Goal: Contribute content: Add original content to the website for others to see

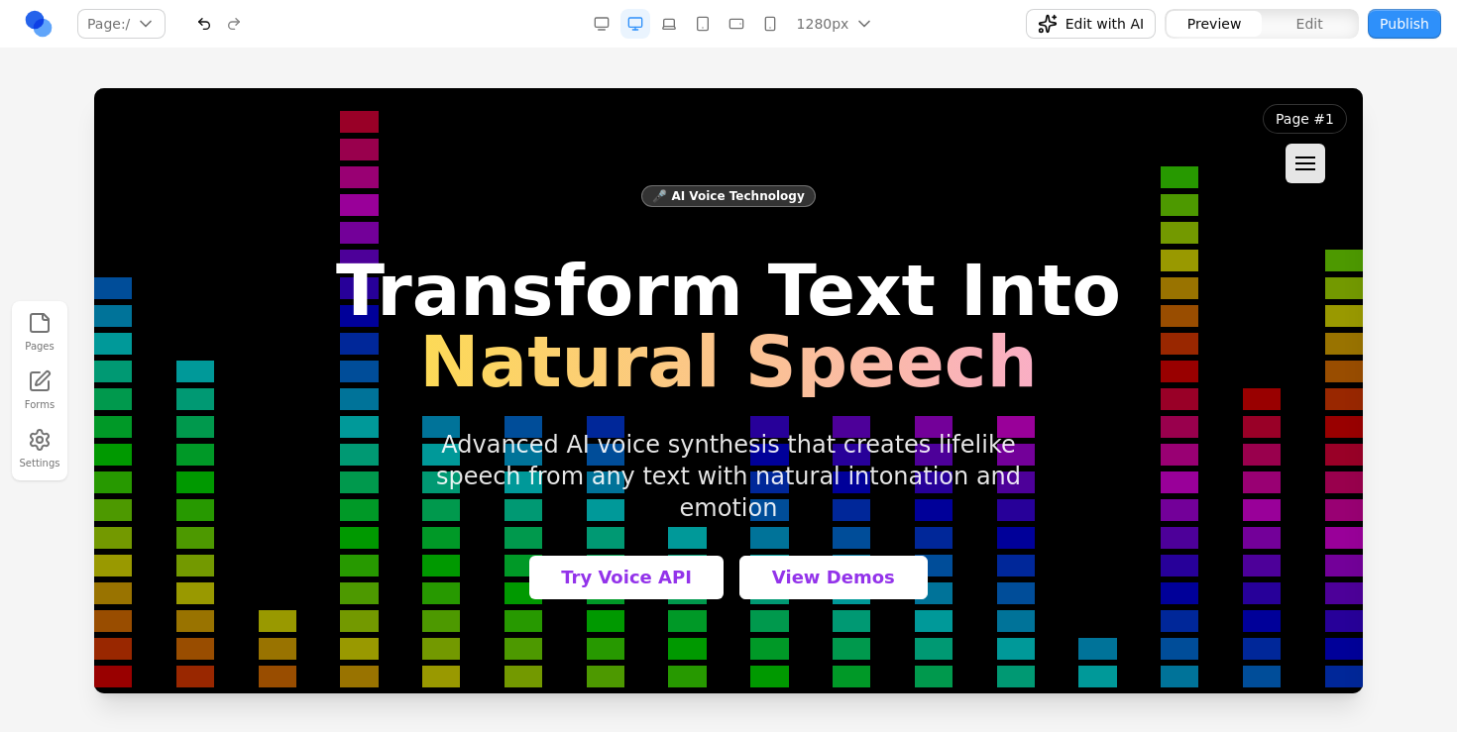
scroll to position [32060, 0]
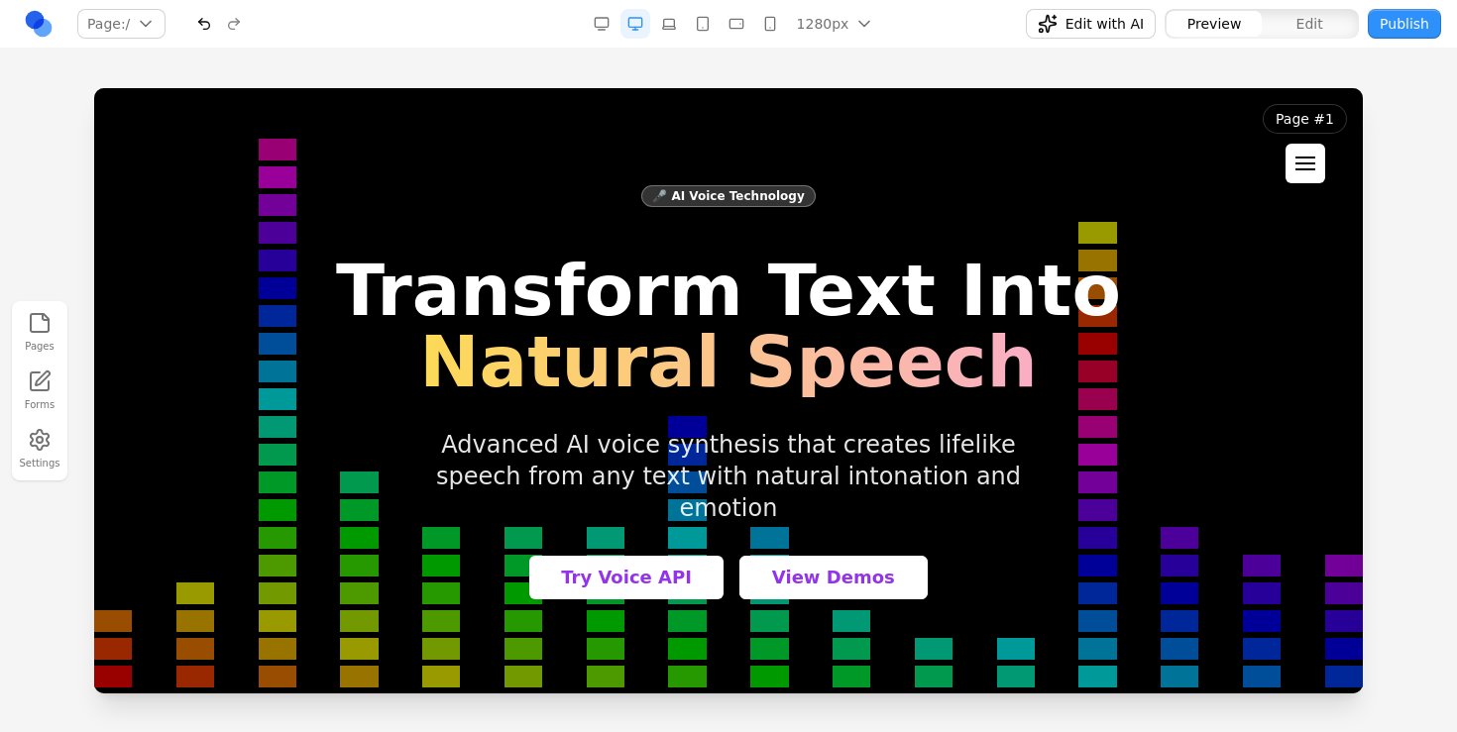
click at [1294, 147] on button at bounding box center [1305, 164] width 40 height 40
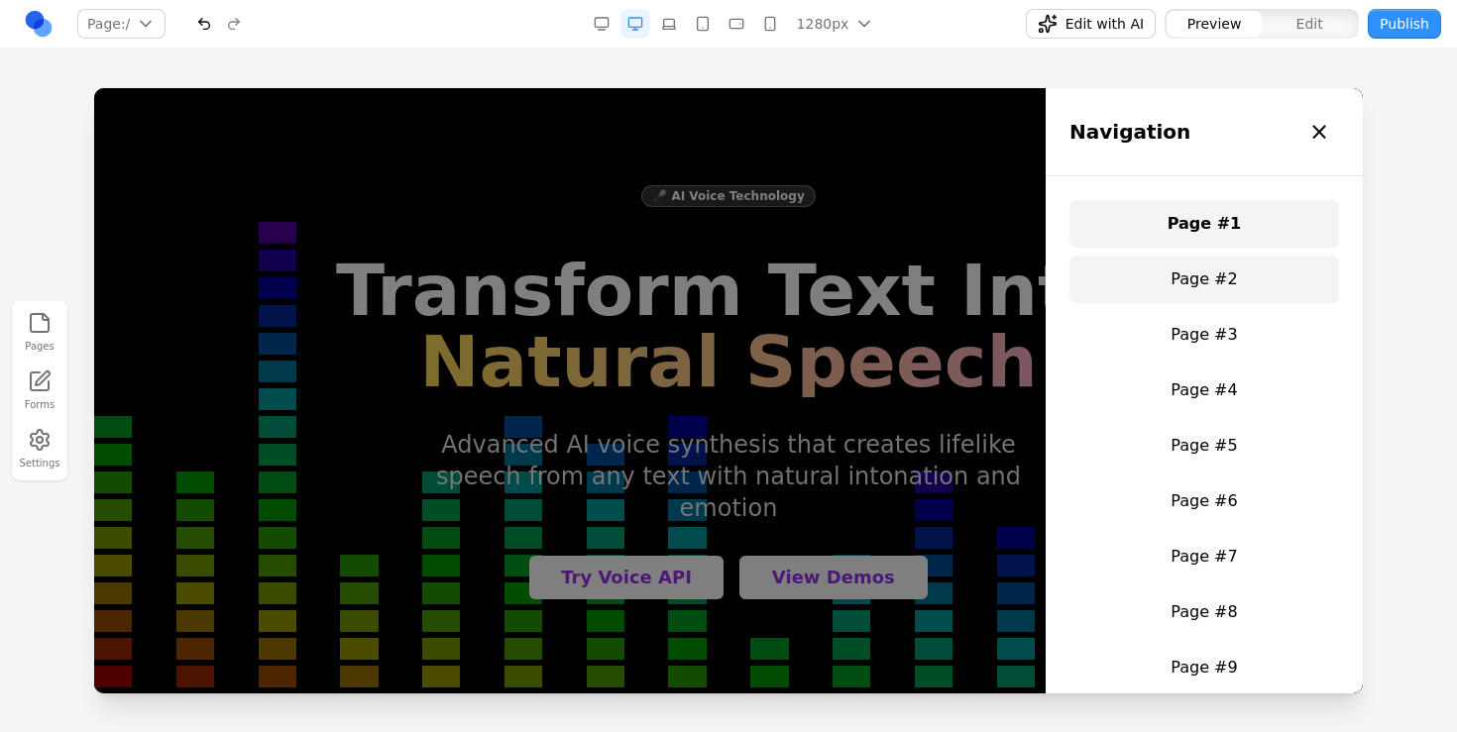
click at [1186, 290] on link "Page #2" at bounding box center [1204, 280] width 270 height 48
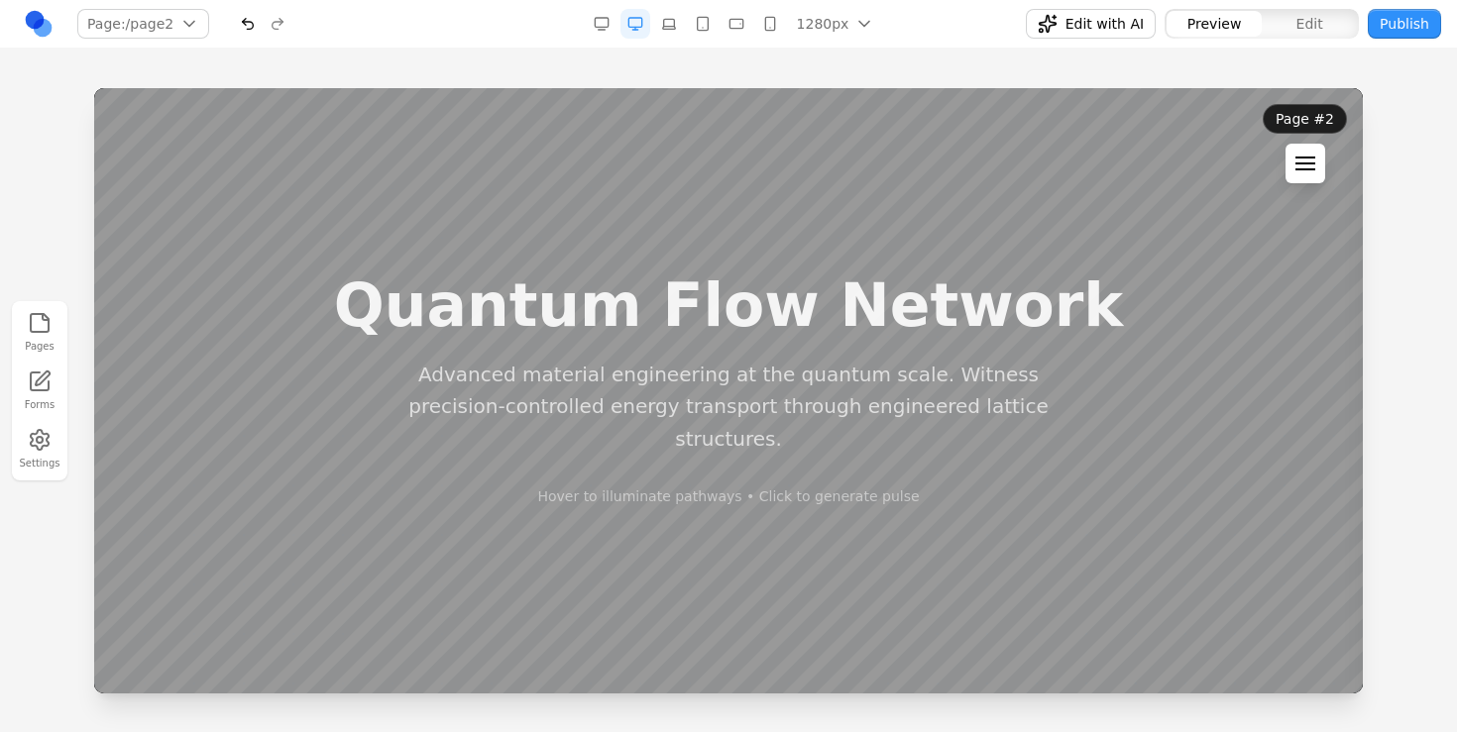
click at [1290, 165] on button at bounding box center [1305, 164] width 40 height 40
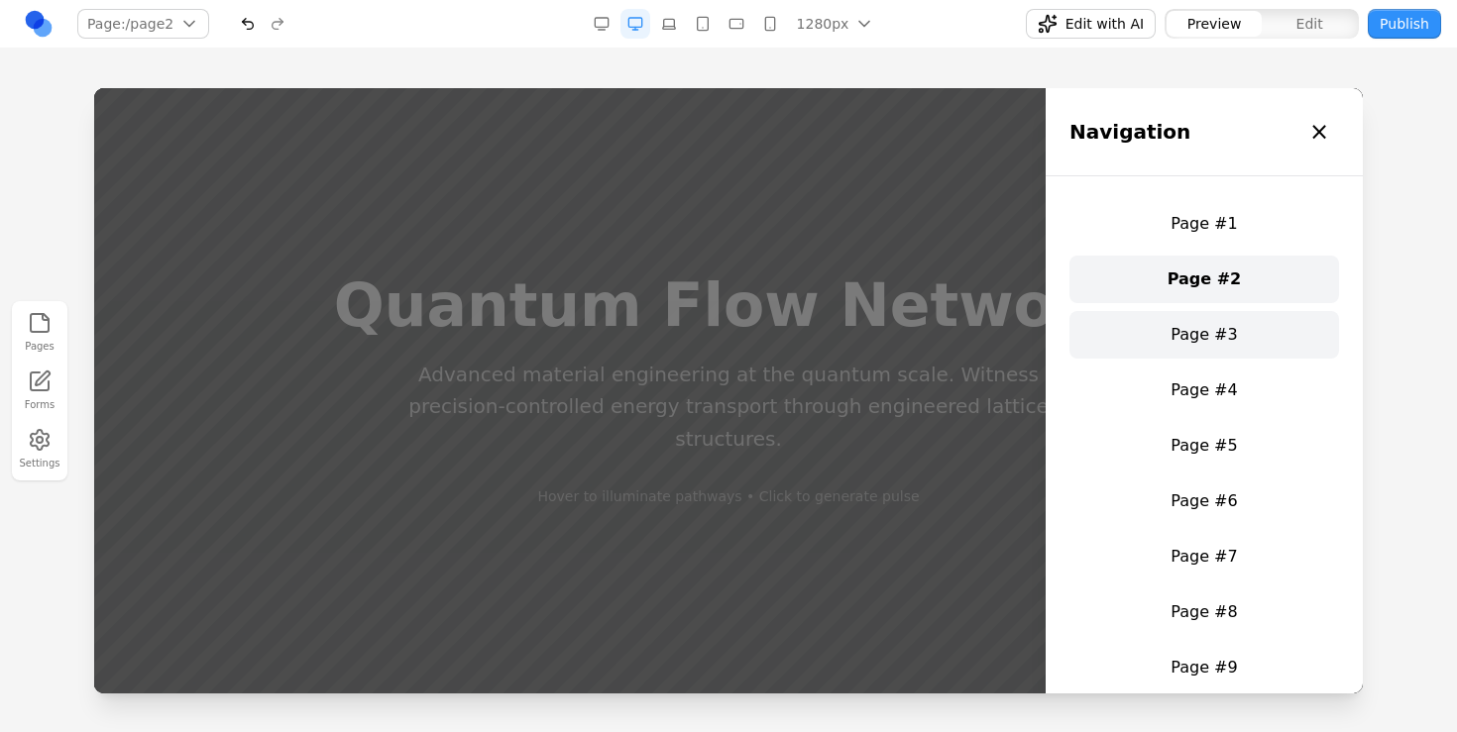
click at [1215, 314] on link "Page #3" at bounding box center [1204, 335] width 270 height 48
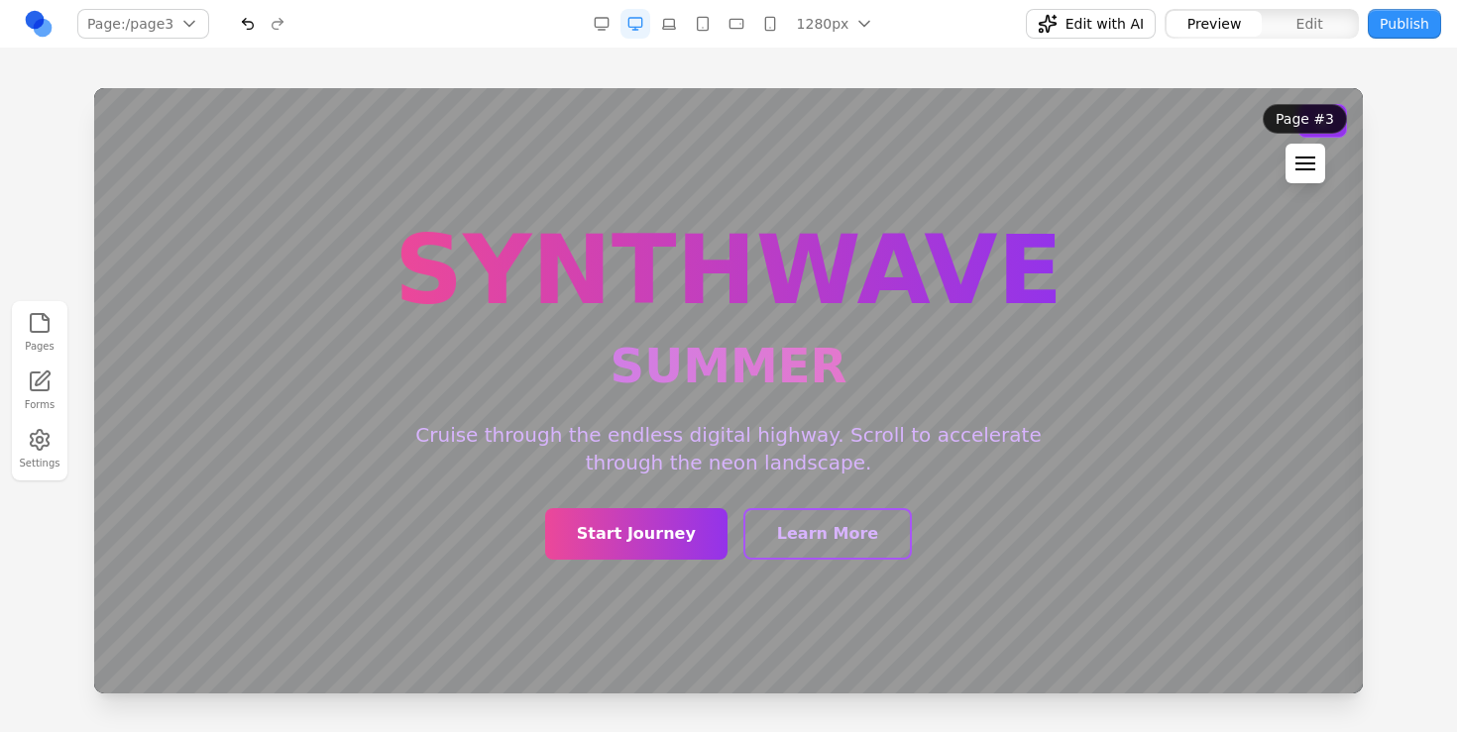
click at [1310, 171] on button at bounding box center [1305, 164] width 40 height 40
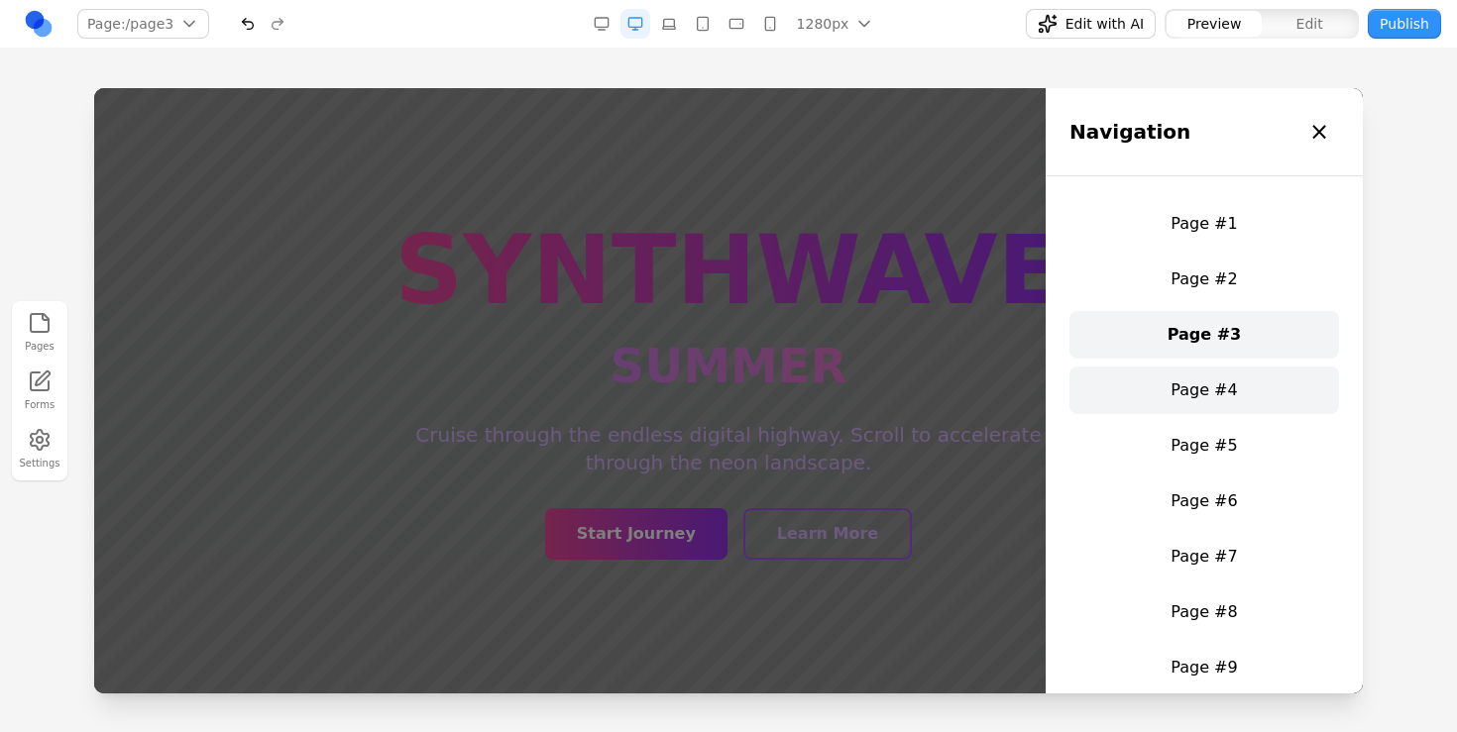
click at [1187, 390] on link "Page #4" at bounding box center [1204, 391] width 270 height 48
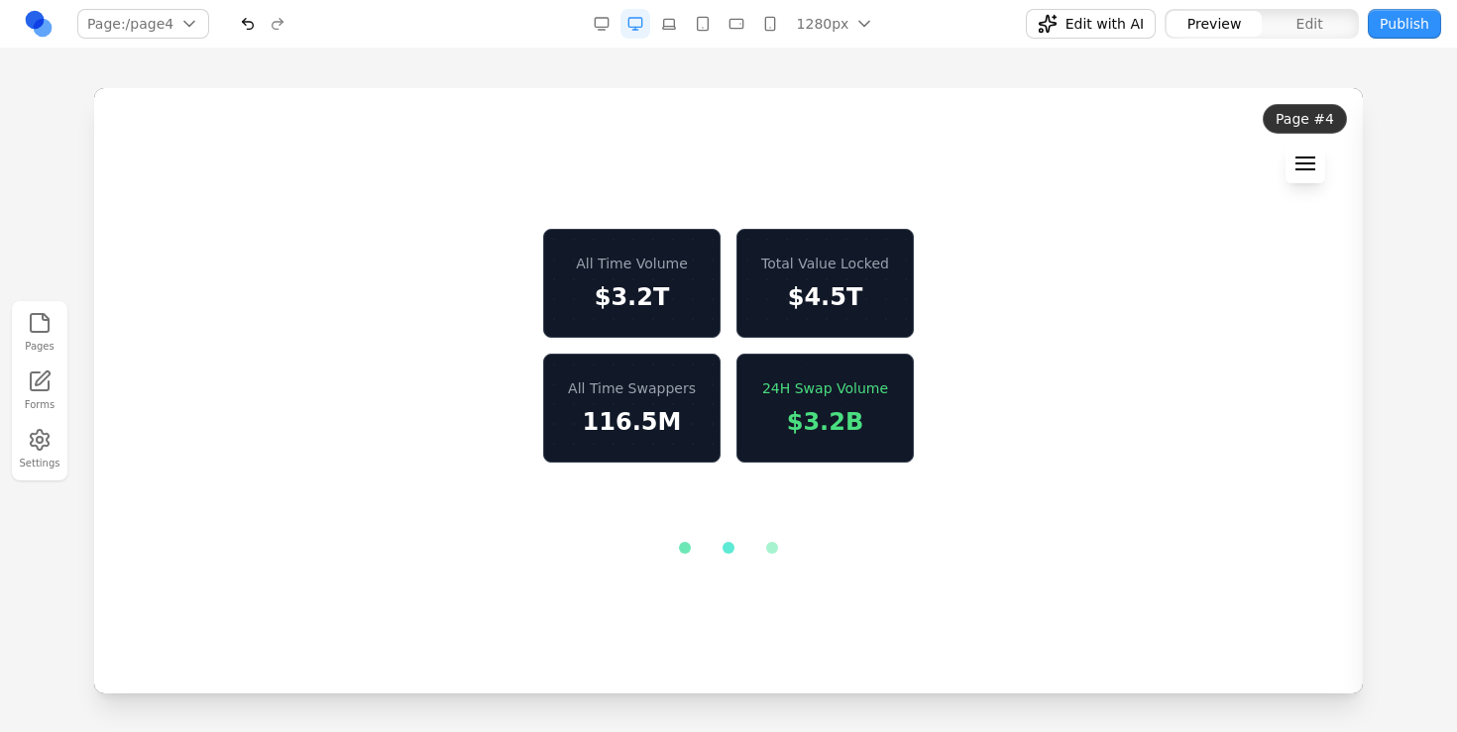
click at [1310, 184] on header "Page #4 Navigation × Page #1 Page #2 Page #3 Page #4 Page #5 Page #6 Page #7 Pa…" at bounding box center [1305, 143] width 116 height 111
click at [1310, 177] on button at bounding box center [1305, 164] width 40 height 40
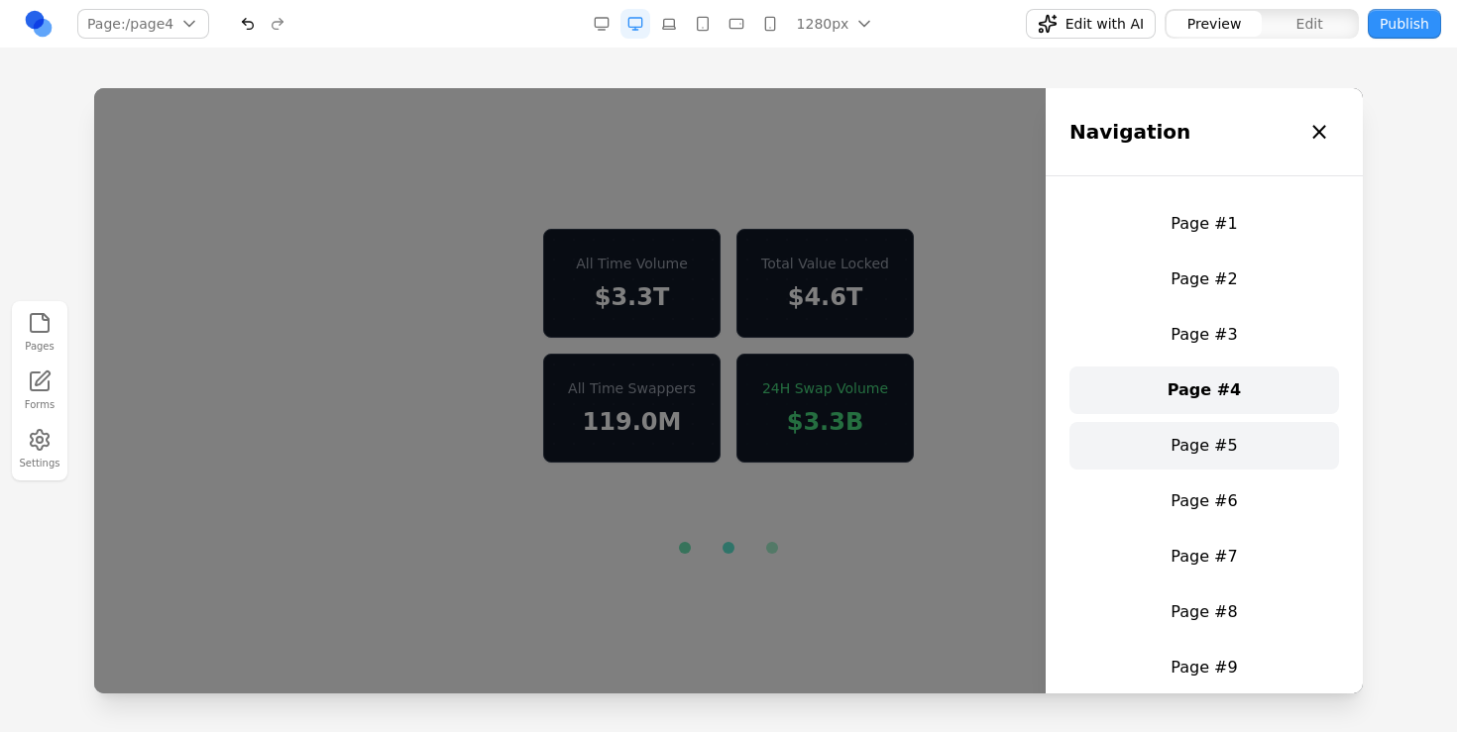
click at [1207, 456] on link "Page #5" at bounding box center [1204, 446] width 270 height 48
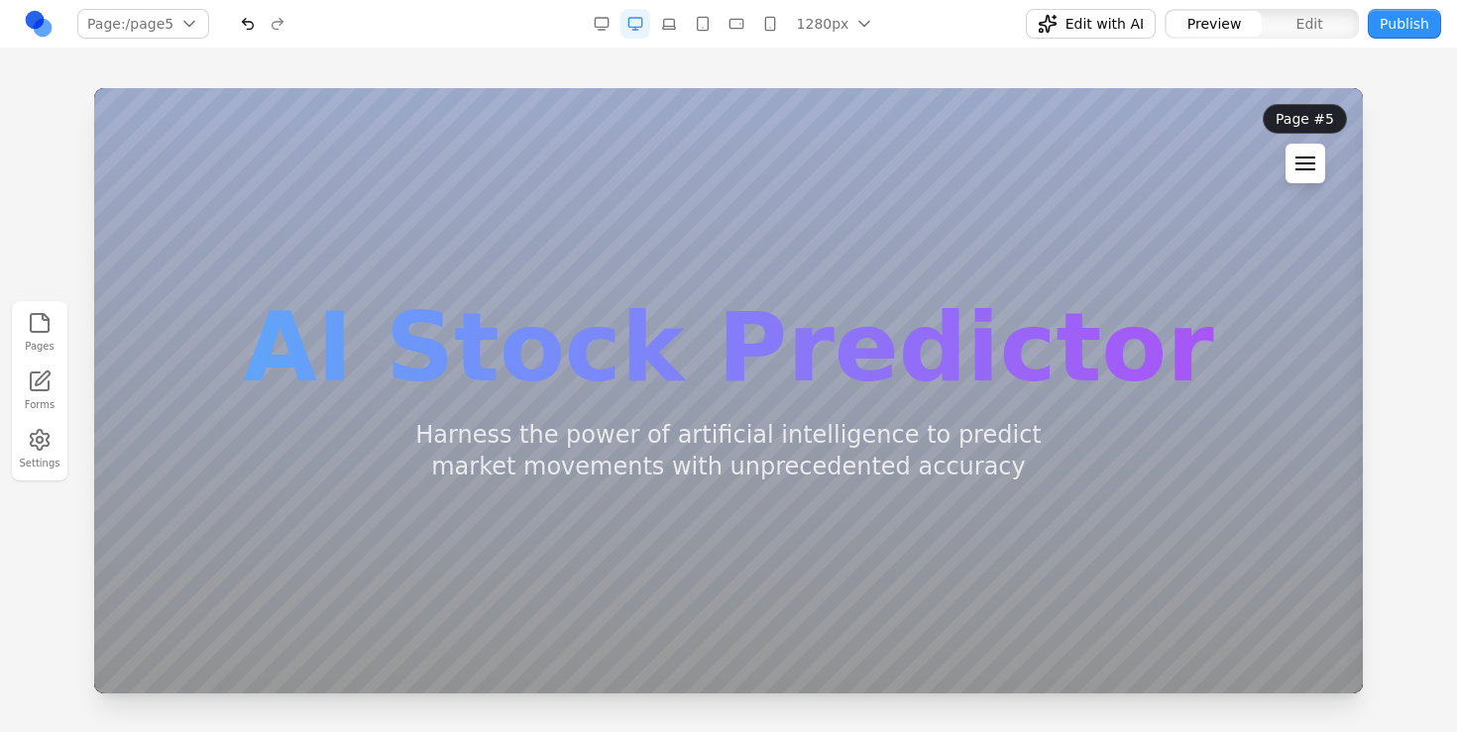
click at [1315, 163] on div at bounding box center [1305, 164] width 20 height 14
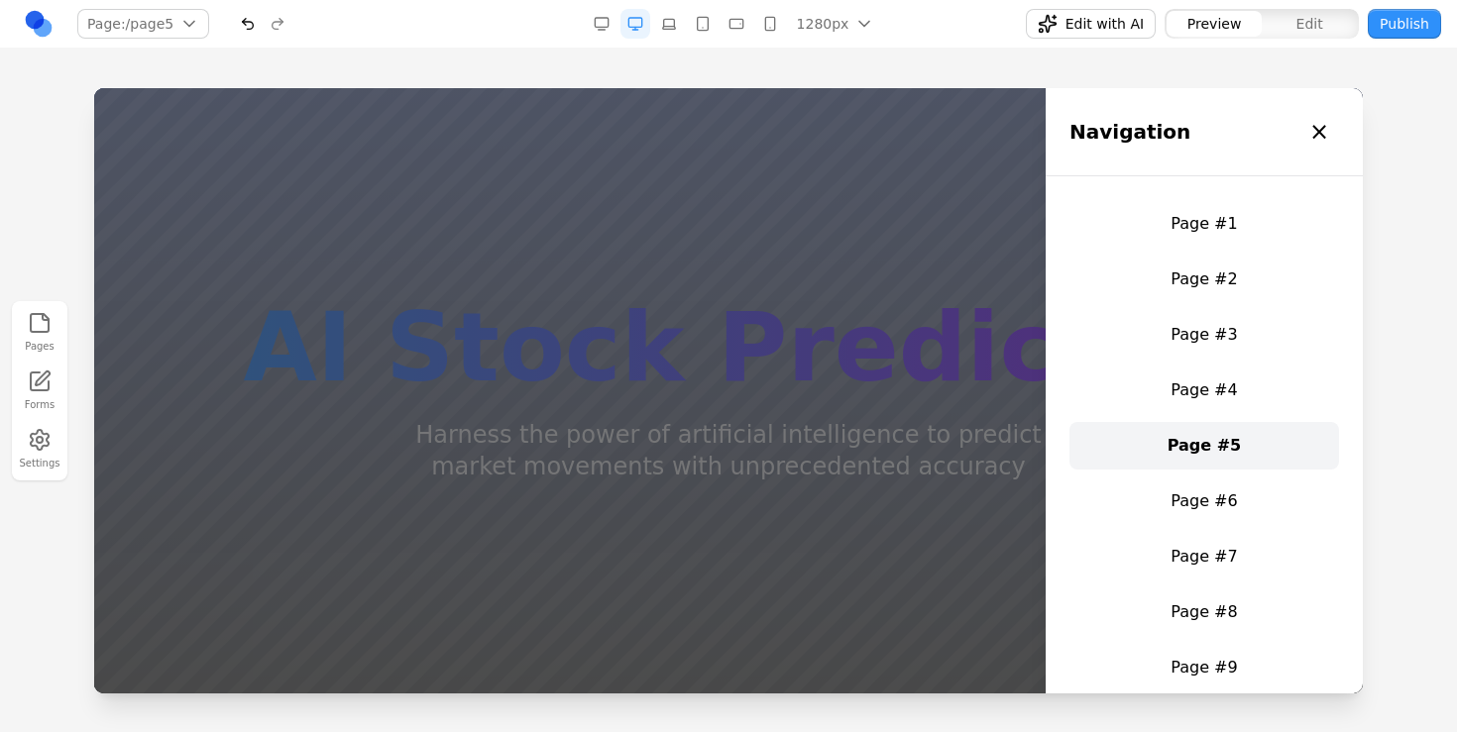
click at [1199, 466] on link "Page #5" at bounding box center [1204, 446] width 270 height 48
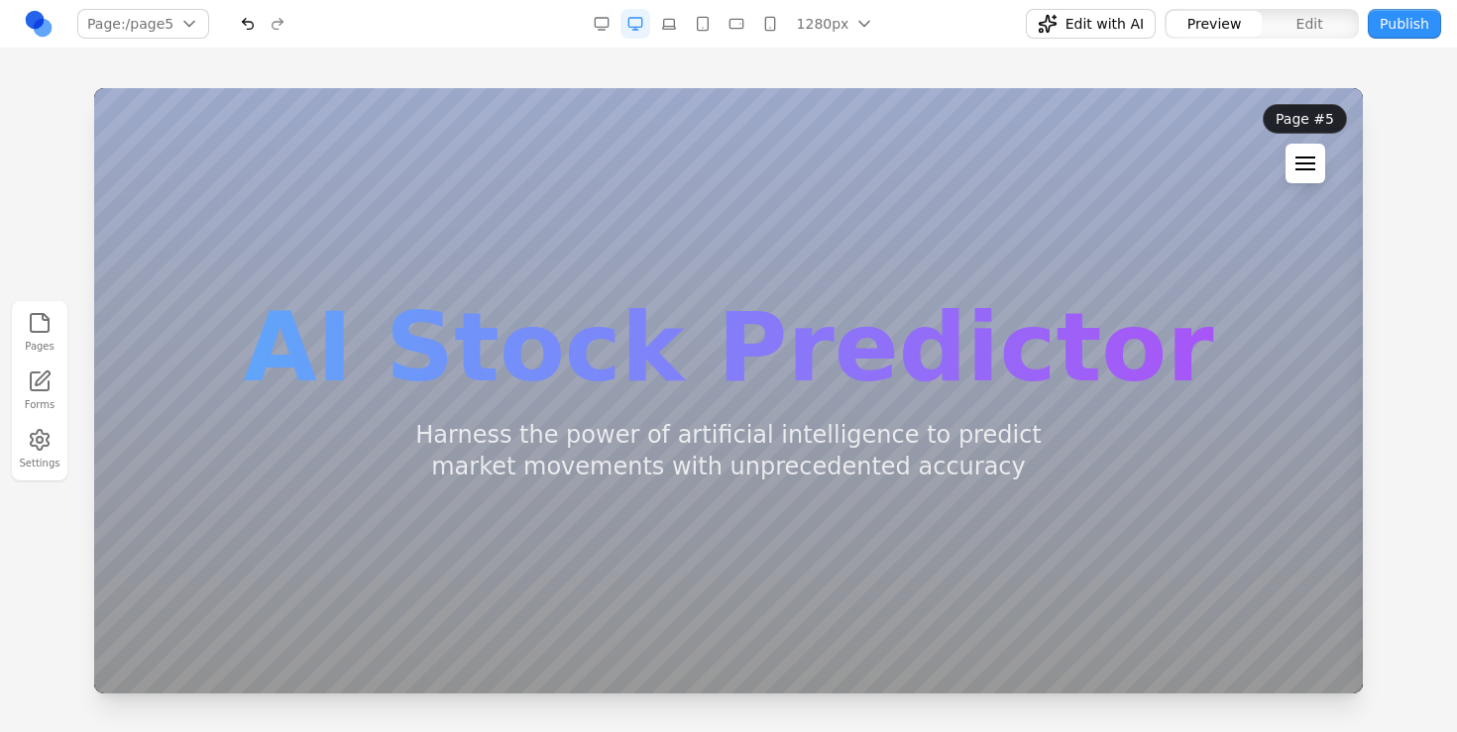
click at [1309, 151] on button at bounding box center [1305, 164] width 40 height 40
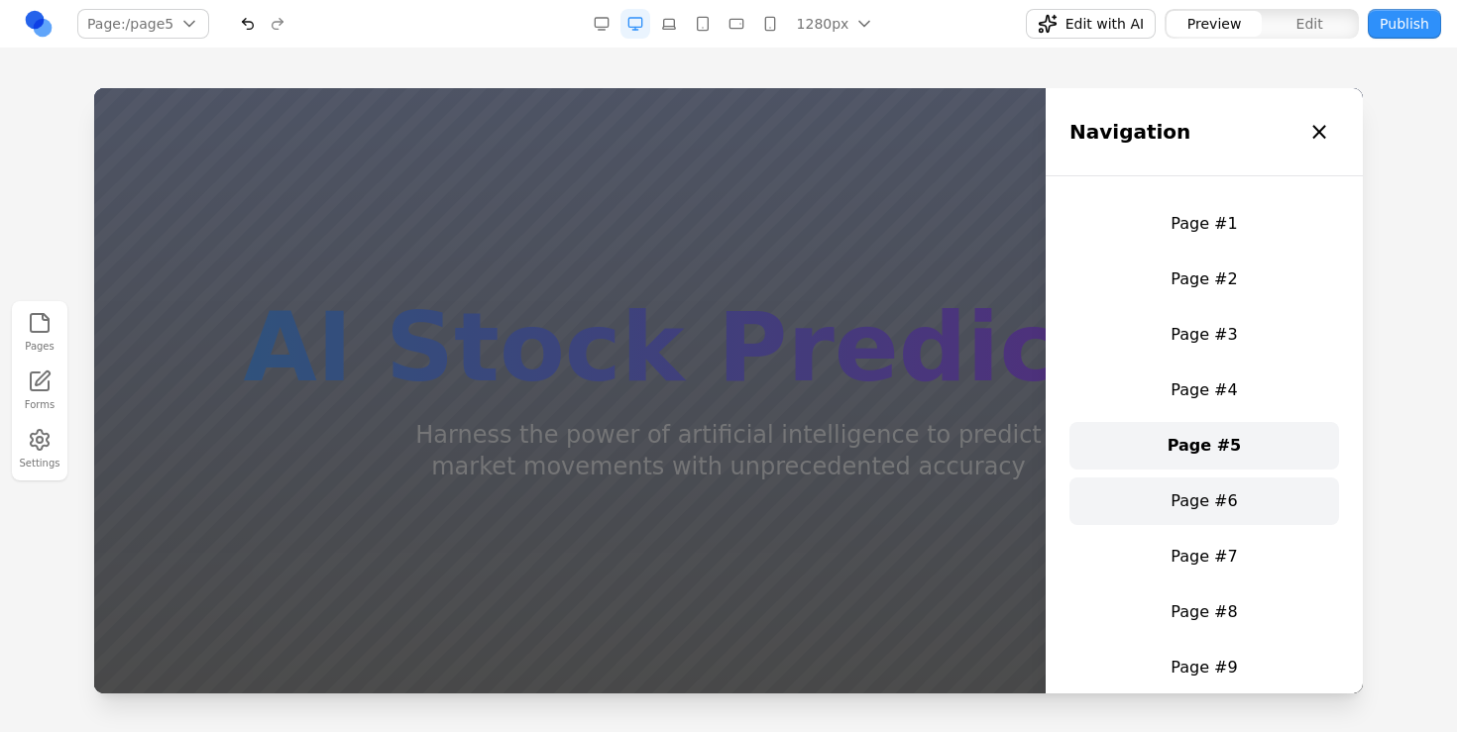
click at [1185, 504] on link "Page #6" at bounding box center [1204, 502] width 270 height 48
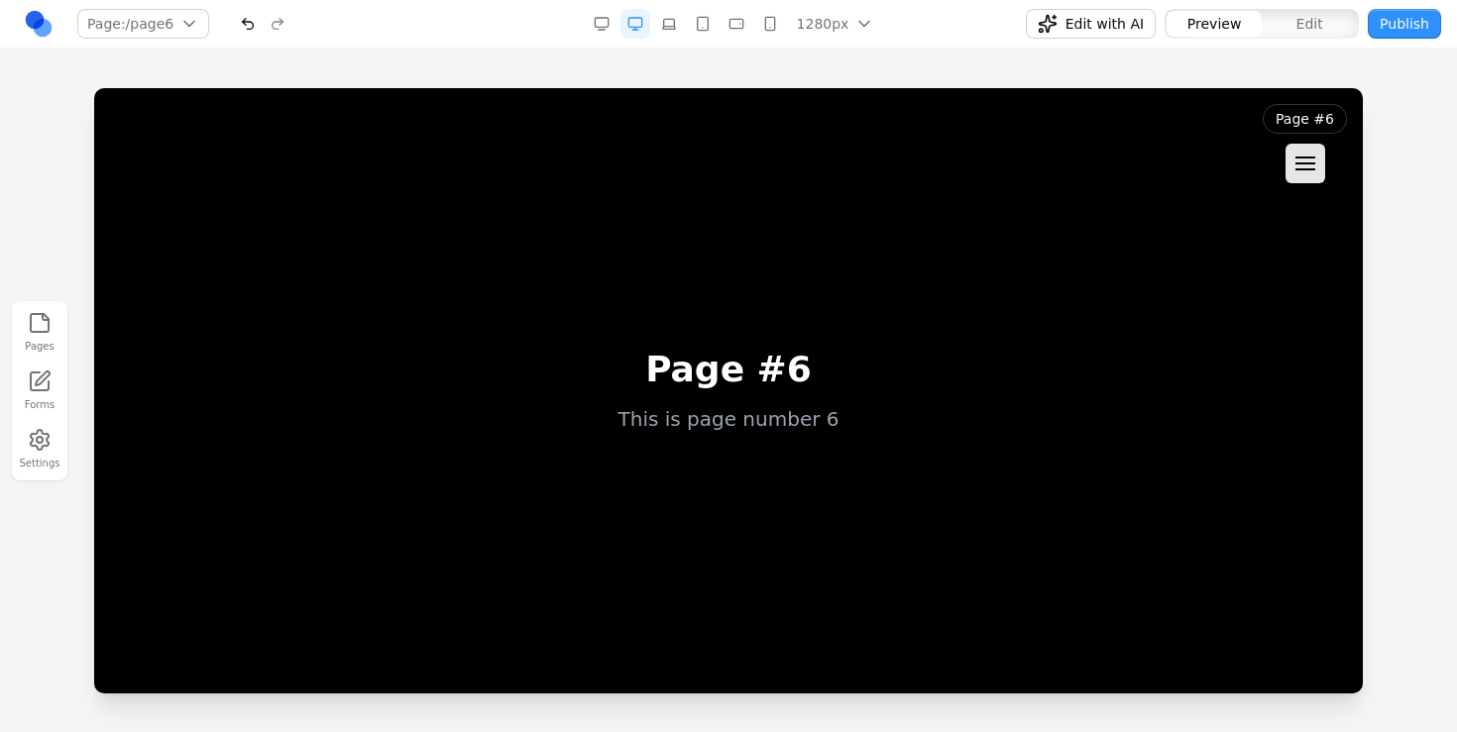
click at [1075, 49] on div "Pages Forms Settings" at bounding box center [728, 391] width 1457 height 684
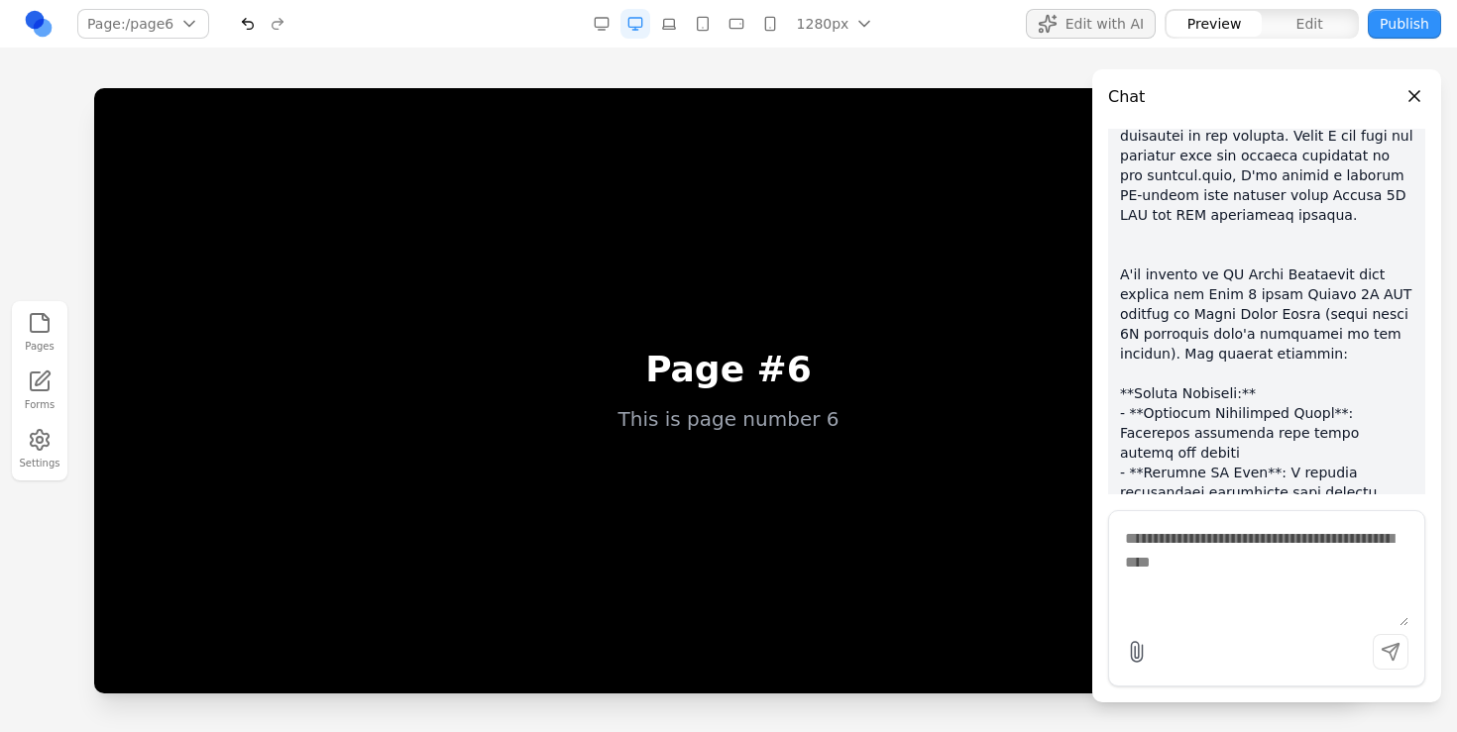
click at [1198, 591] on textarea at bounding box center [1266, 576] width 283 height 99
paste textarea "**********"
type textarea "**********"
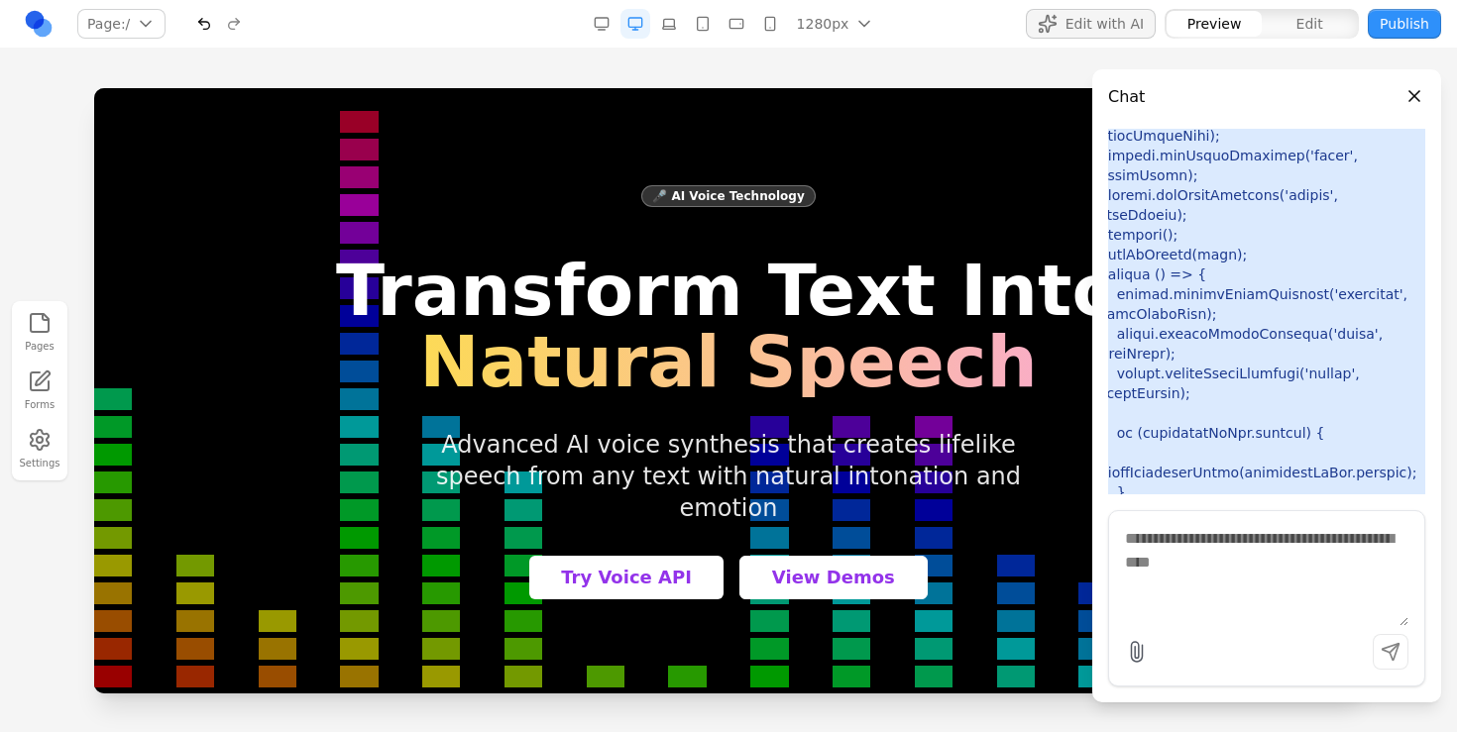
scroll to position [0, 0]
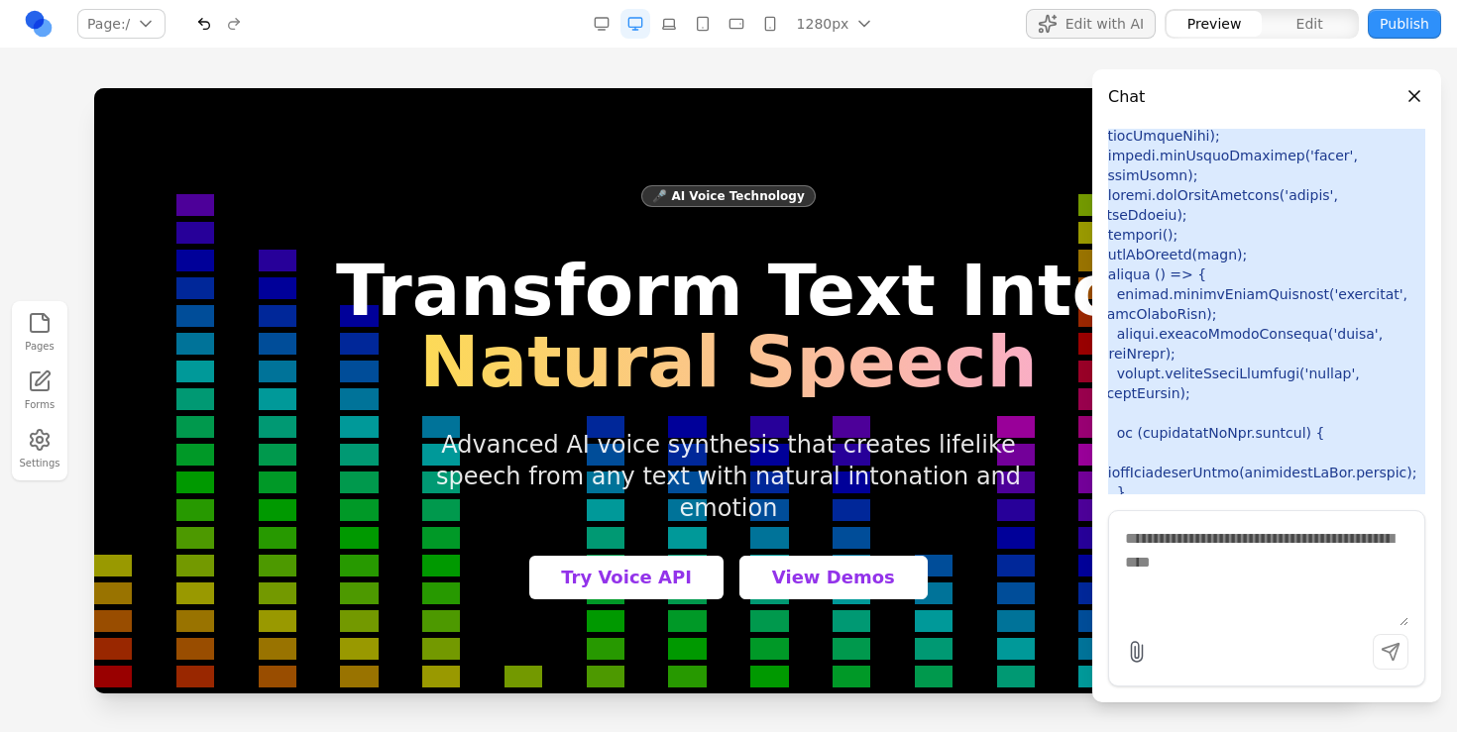
click at [1417, 90] on button "Close panel" at bounding box center [1414, 96] width 22 height 22
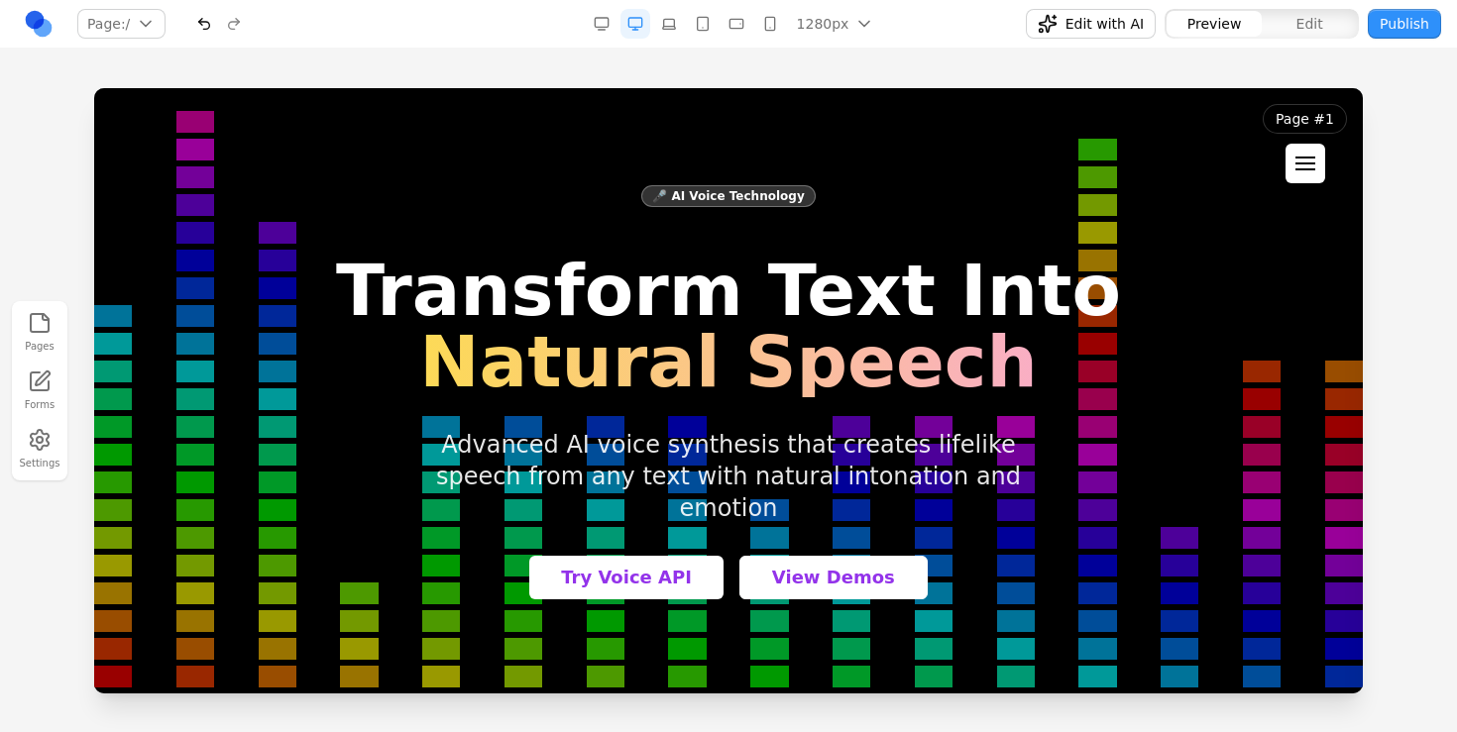
click at [1293, 152] on button at bounding box center [1305, 164] width 40 height 40
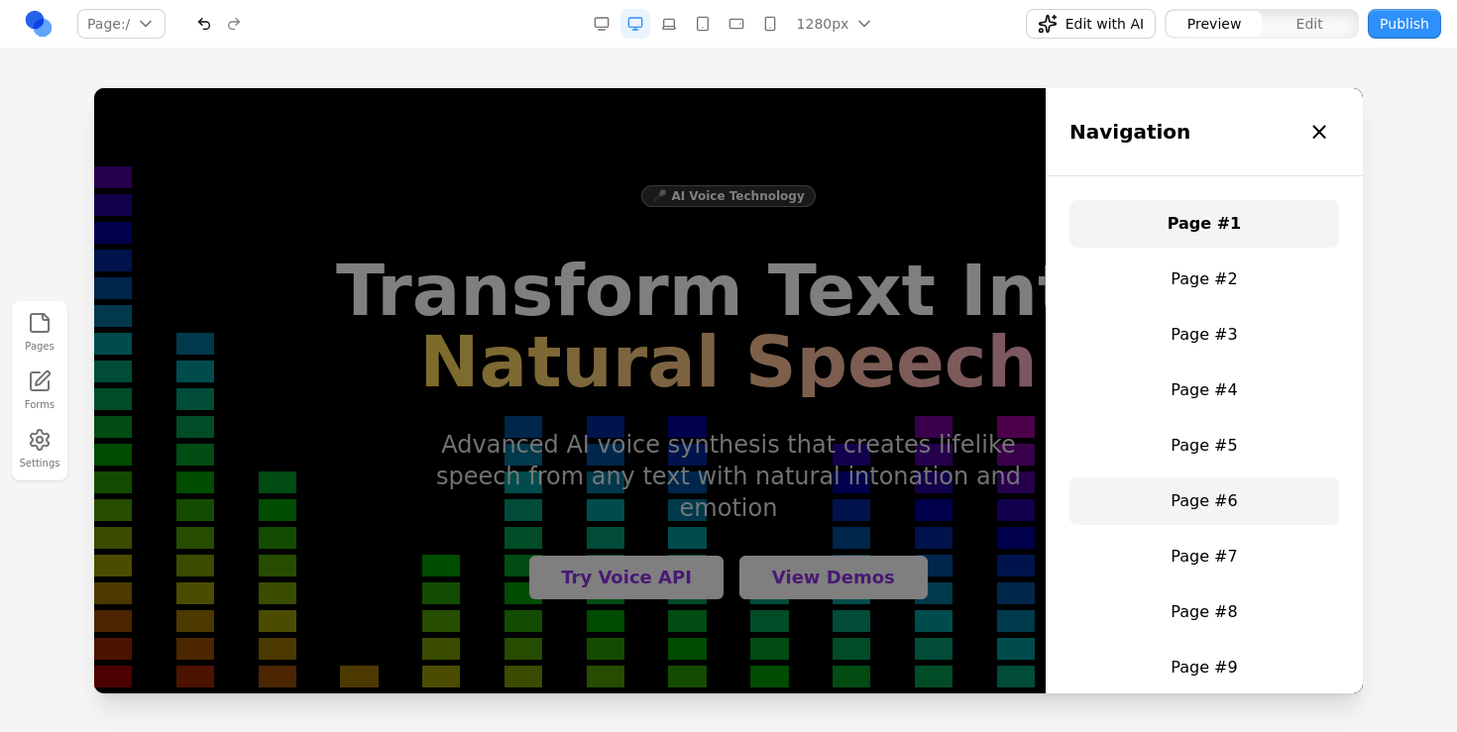
click at [1208, 506] on link "Page #6" at bounding box center [1204, 502] width 270 height 48
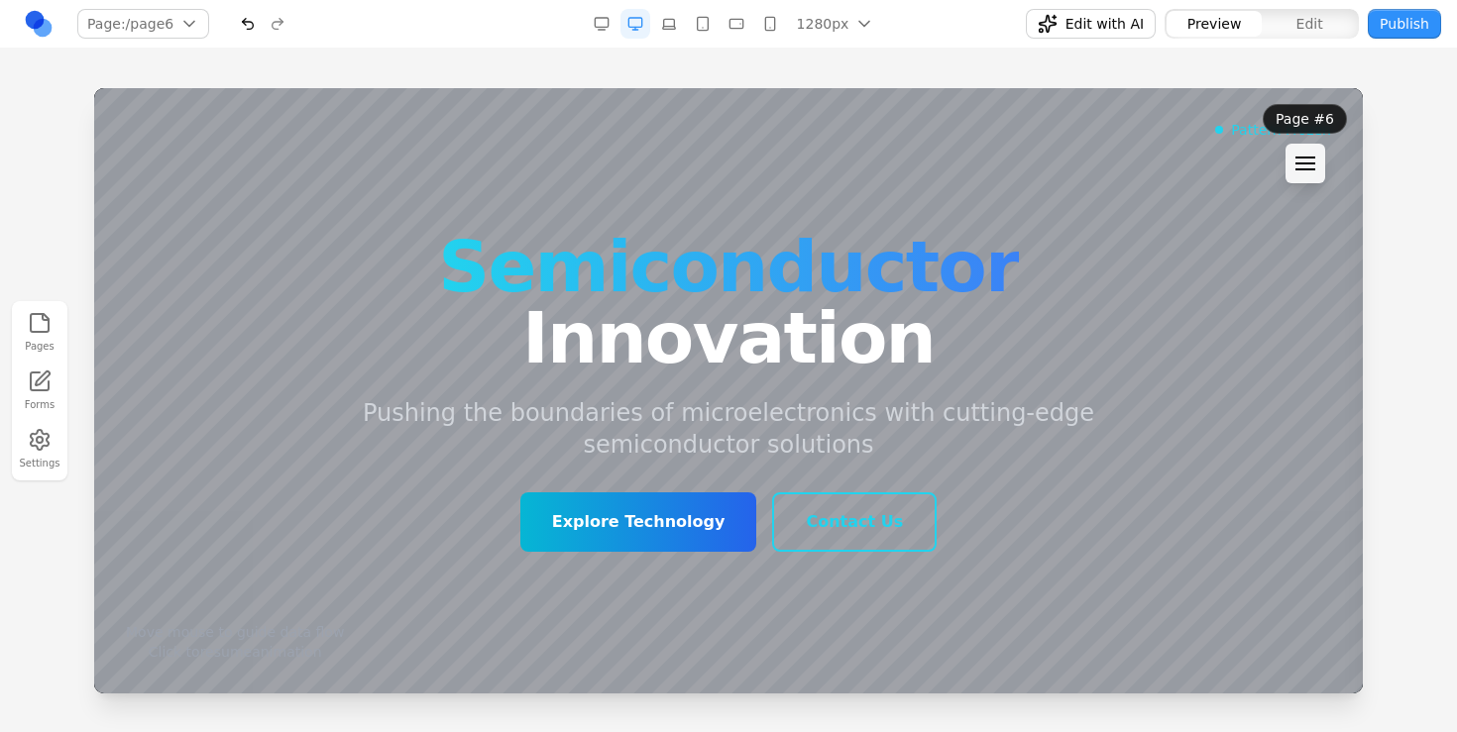
click at [1139, 537] on div "Explore Technology Contact Us" at bounding box center [728, 521] width 840 height 59
click at [1103, 511] on div "Explore Technology Contact Us" at bounding box center [728, 521] width 840 height 59
click at [1136, 50] on div "Pages Forms Settings" at bounding box center [728, 391] width 1457 height 684
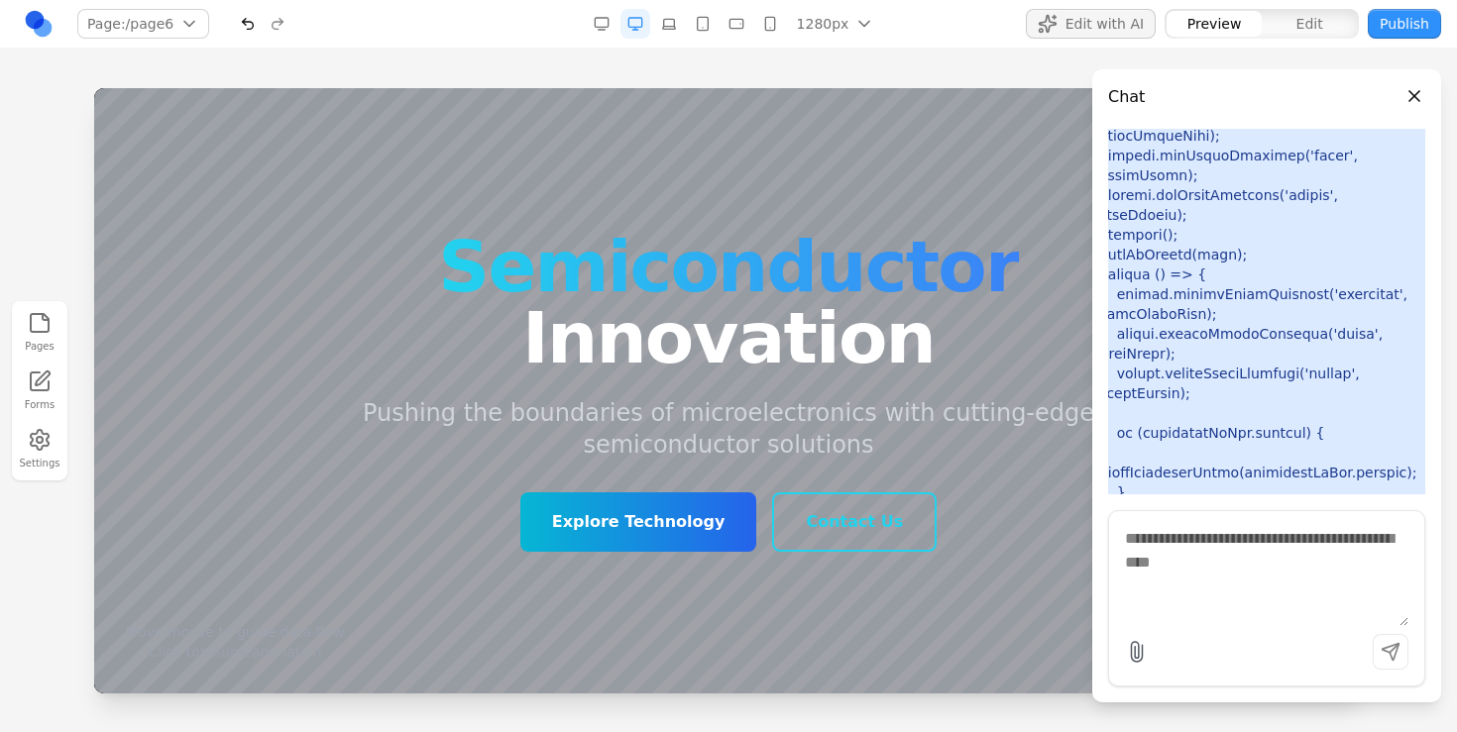
click at [1195, 581] on textarea at bounding box center [1266, 576] width 283 height 99
type textarea "**********"
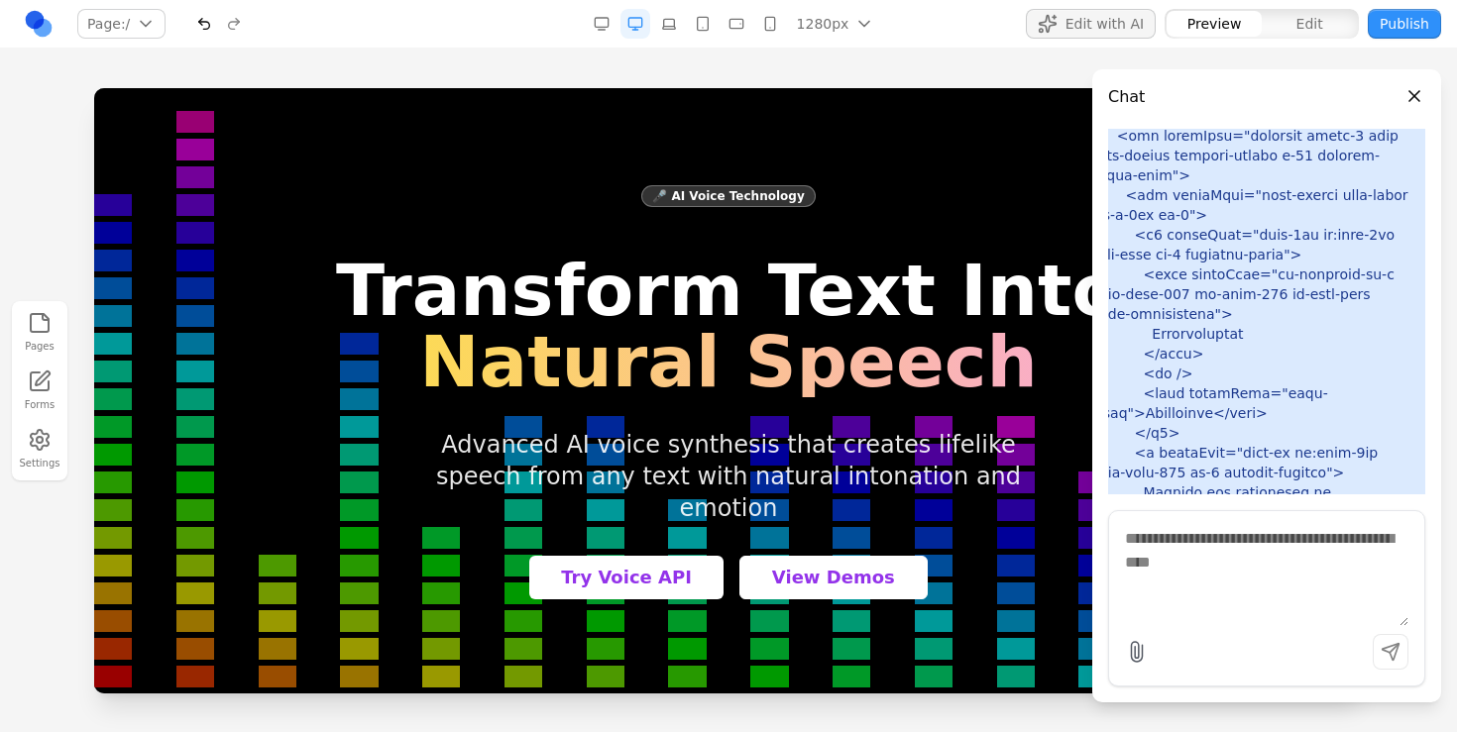
click at [1394, 24] on button "Publish" at bounding box center [1403, 24] width 73 height 30
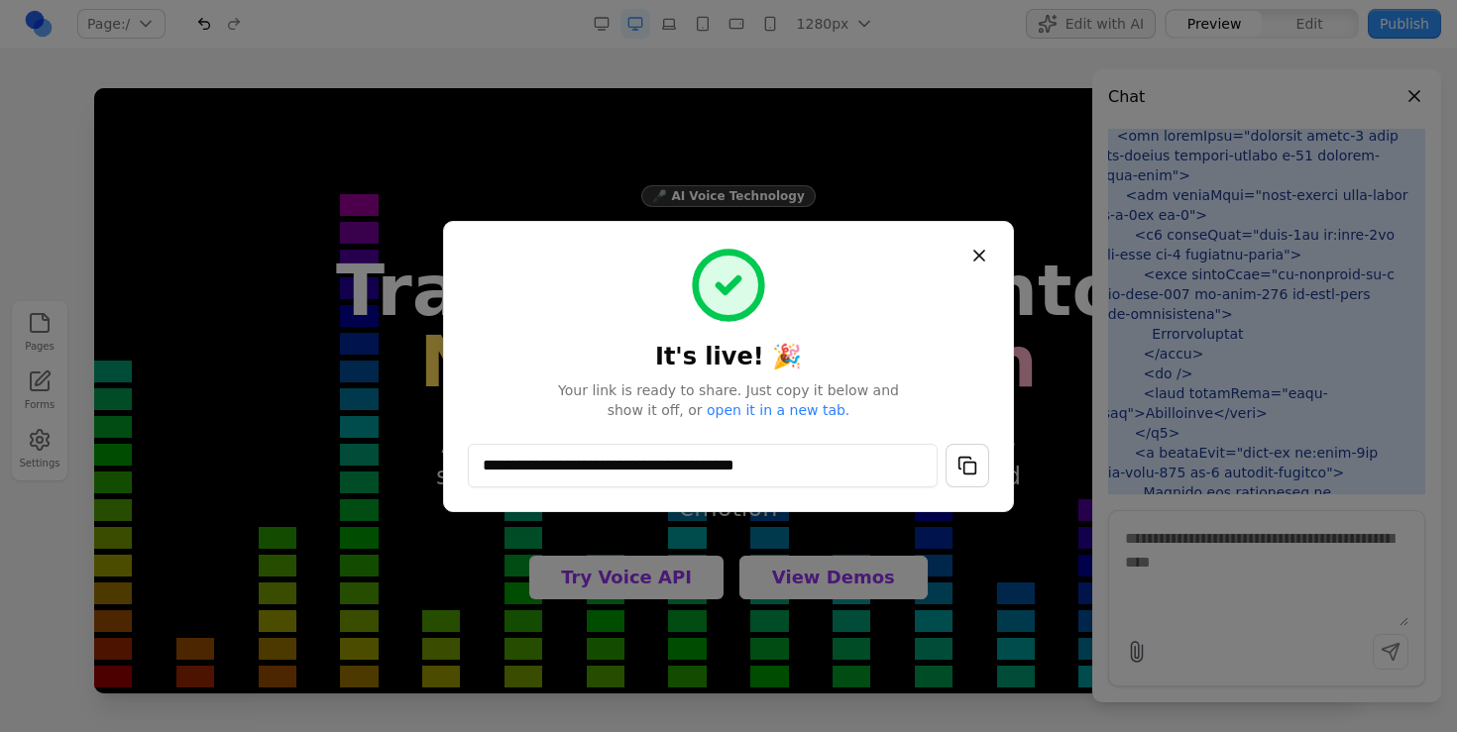
click at [957, 458] on button "button" at bounding box center [967, 466] width 44 height 44
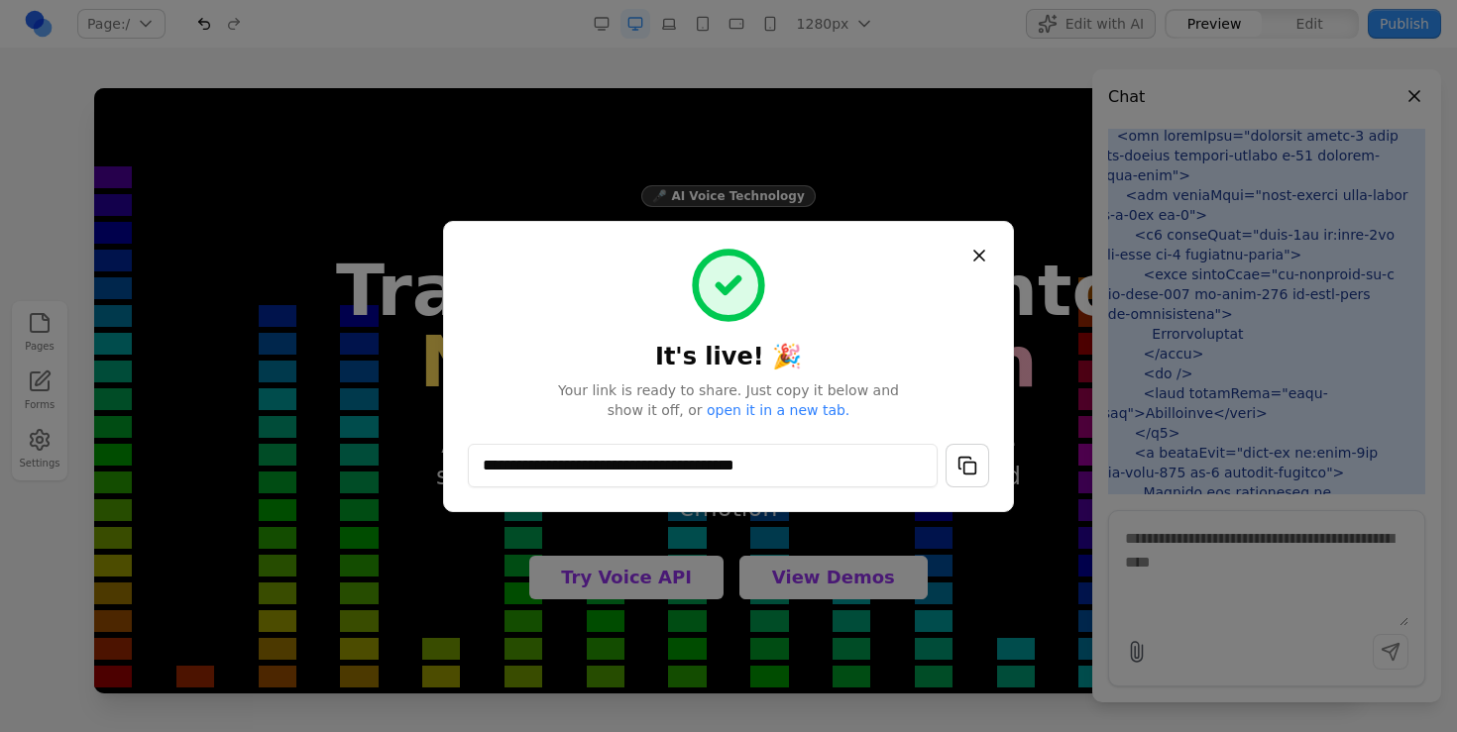
click at [957, 458] on button "button" at bounding box center [967, 466] width 44 height 44
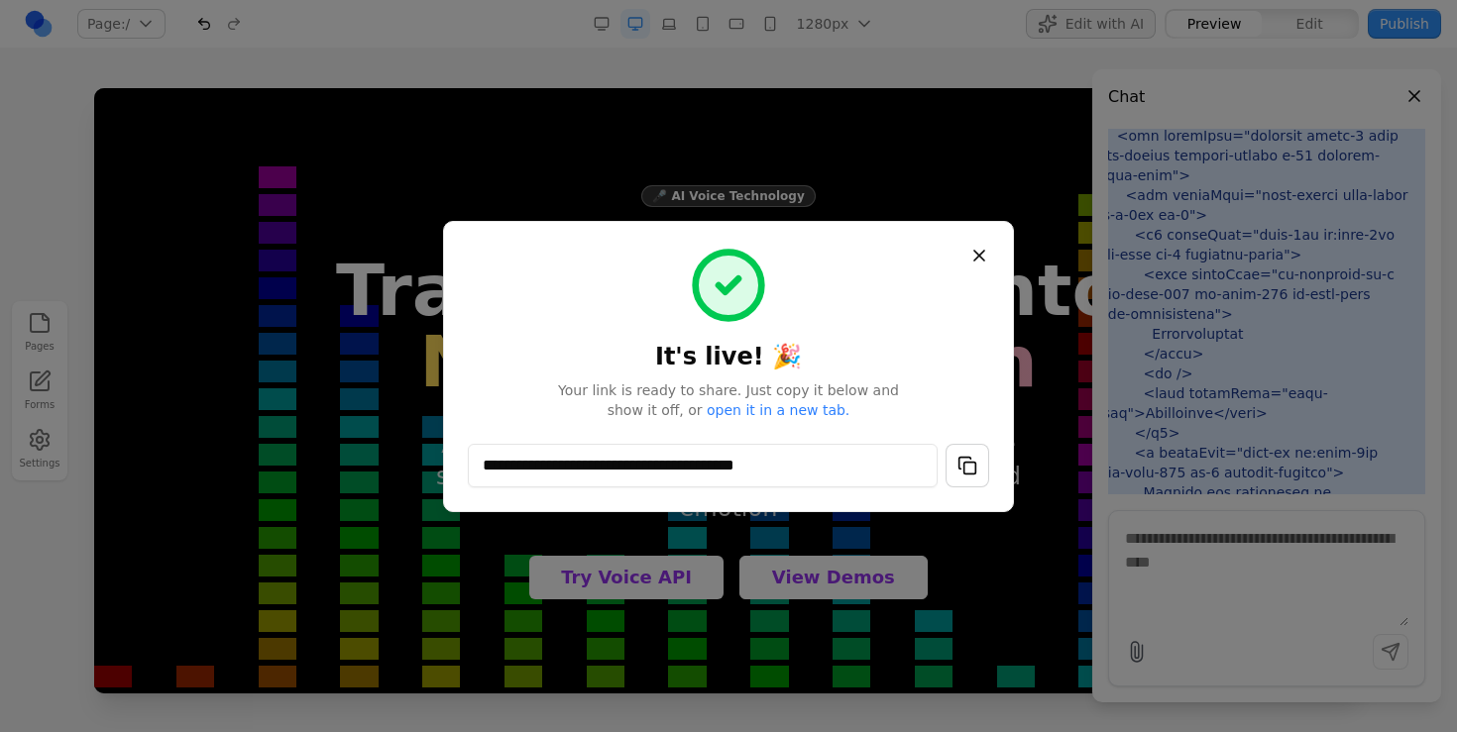
click at [983, 244] on button "Close" at bounding box center [979, 256] width 36 height 36
